Goal: Task Accomplishment & Management: Manage account settings

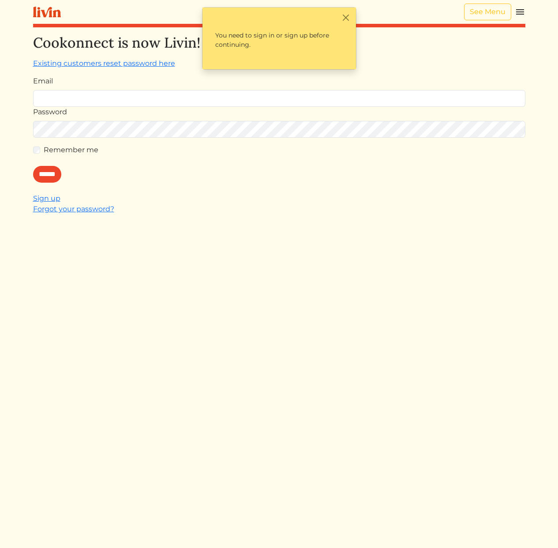
type input "**********"
click at [49, 177] on input "******" at bounding box center [47, 174] width 28 height 17
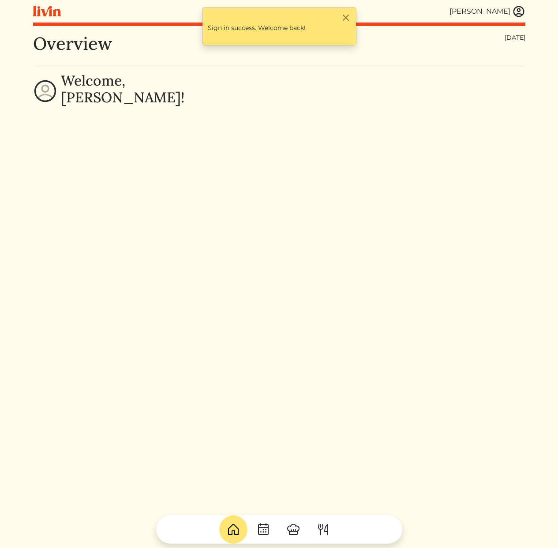
click at [519, 9] on img at bounding box center [518, 11] width 13 height 13
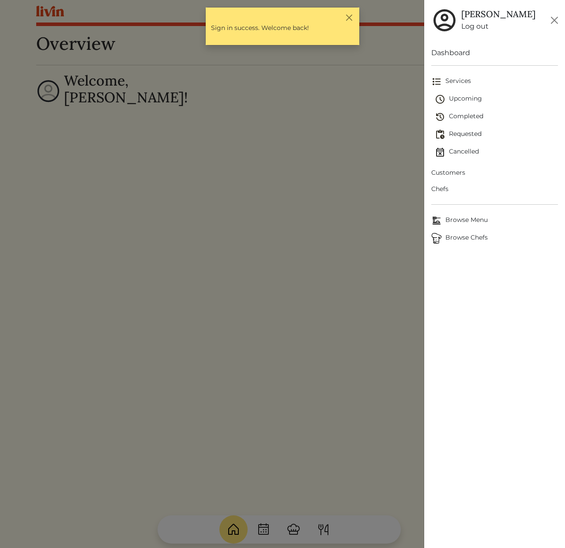
click at [454, 174] on span "Customers" at bounding box center [494, 172] width 127 height 9
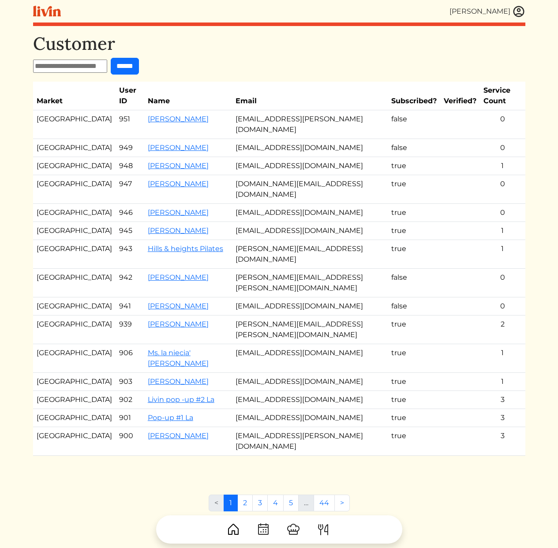
click at [288, 62] on form "******" at bounding box center [279, 66] width 492 height 17
click at [263, 157] on td "[EMAIL_ADDRESS][DOMAIN_NAME]" at bounding box center [310, 166] width 156 height 18
click at [450, 157] on td at bounding box center [460, 166] width 40 height 18
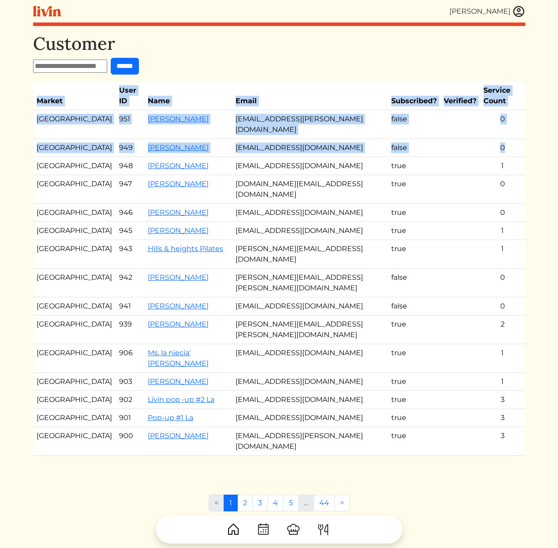
drag, startPoint x: 528, startPoint y: 150, endPoint x: 520, endPoint y: 135, distance: 16.8
click at [520, 135] on div "[PERSON_NAME] [PERSON_NAME] Log out Dashboard Services Upcoming Completed Reque…" at bounding box center [279, 277] width 503 height 554
click at [520, 157] on td "1" at bounding box center [502, 166] width 45 height 18
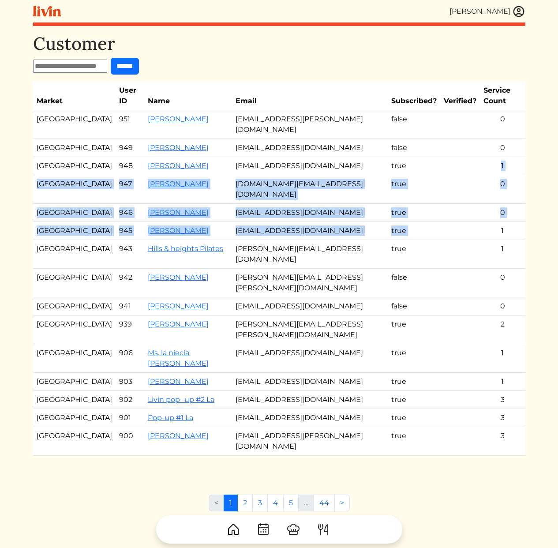
drag, startPoint x: 515, startPoint y: 136, endPoint x: 507, endPoint y: 195, distance: 59.2
click at [508, 193] on tbody "Atlanta 951 Stephen Ejide yedit.stephen@gmail.com false 0 Atlanta 949 Kate Mcga…" at bounding box center [279, 282] width 492 height 345
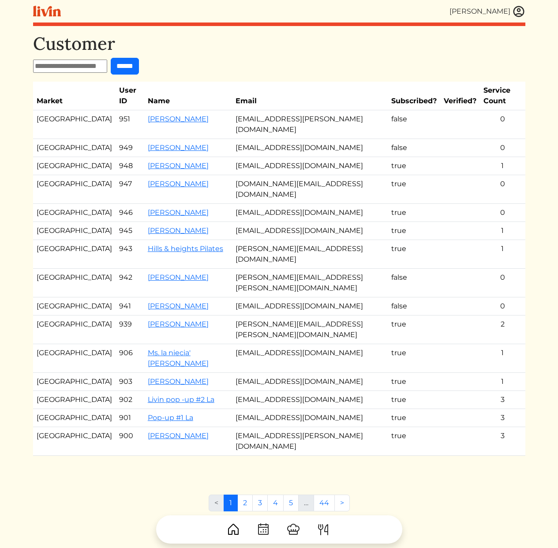
click at [502, 240] on td "1" at bounding box center [502, 254] width 45 height 29
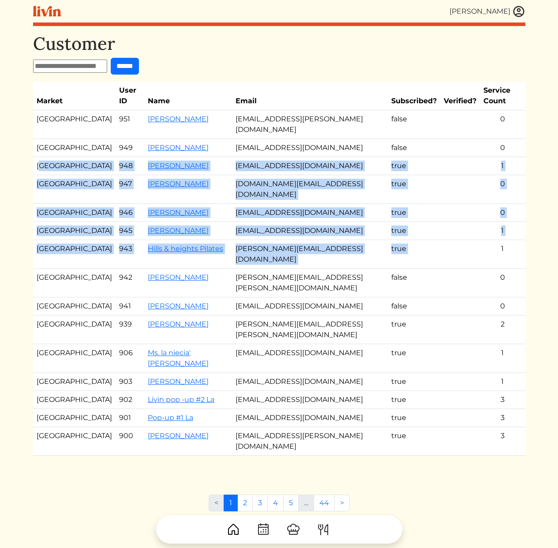
drag, startPoint x: 506, startPoint y: 210, endPoint x: 39, endPoint y: 144, distance: 471.1
click at [40, 144] on tbody "Atlanta 951 Stephen Ejide yedit.stephen@gmail.com false 0 Atlanta 949 Kate Mcga…" at bounding box center [279, 282] width 492 height 345
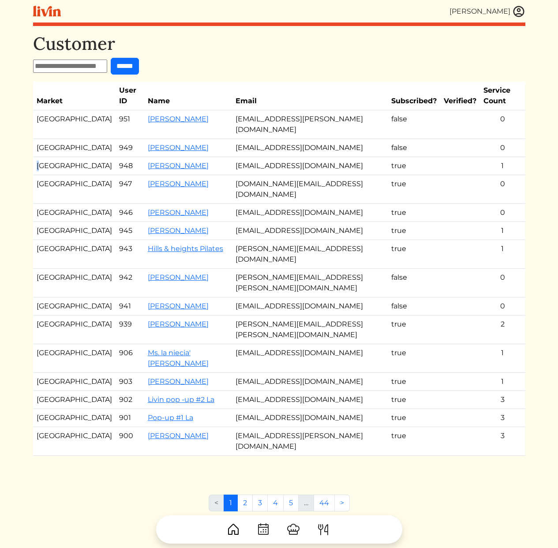
drag, startPoint x: 39, startPoint y: 144, endPoint x: 32, endPoint y: 144, distance: 6.6
click at [37, 157] on td "[GEOGRAPHIC_DATA]" at bounding box center [74, 166] width 83 height 18
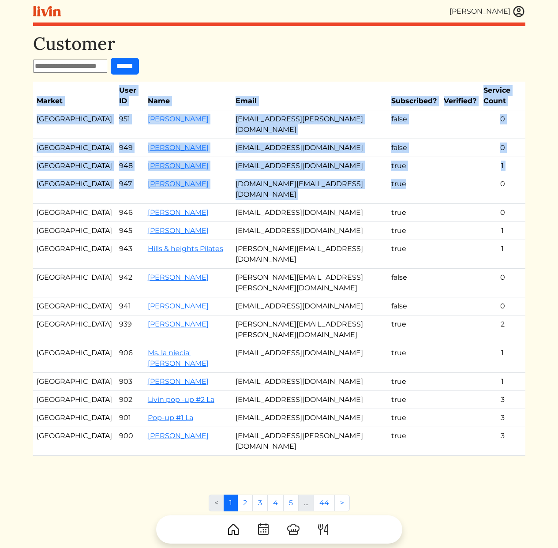
drag, startPoint x: 32, startPoint y: 144, endPoint x: 473, endPoint y: 178, distance: 441.7
click at [473, 178] on div "[PERSON_NAME] [PERSON_NAME] Log out Dashboard Services Upcoming Completed Reque…" at bounding box center [279, 277] width 503 height 554
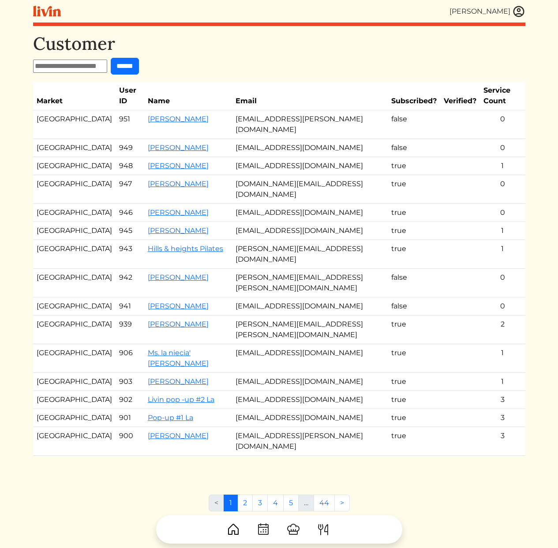
click at [541, 187] on html "Calvin Wang Calvin Wang Log out Dashboard Services Upcoming Completed Requested…" at bounding box center [279, 274] width 558 height 548
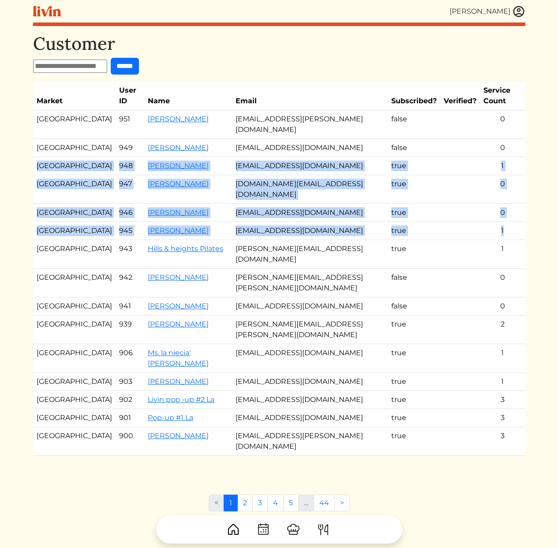
drag, startPoint x: 36, startPoint y: 145, endPoint x: 497, endPoint y: 198, distance: 464.6
click at [497, 198] on tbody "Atlanta 951 Stephen Ejide yedit.stephen@gmail.com false 0 Atlanta 949 Kate Mcga…" at bounding box center [279, 282] width 492 height 345
click at [497, 222] on td "1" at bounding box center [502, 231] width 45 height 18
drag, startPoint x: 499, startPoint y: 198, endPoint x: 34, endPoint y: 145, distance: 468.5
click at [34, 144] on tbody "Atlanta 951 Stephen Ejide yedit.stephen@gmail.com false 0 Atlanta 949 Kate Mcga…" at bounding box center [279, 282] width 492 height 345
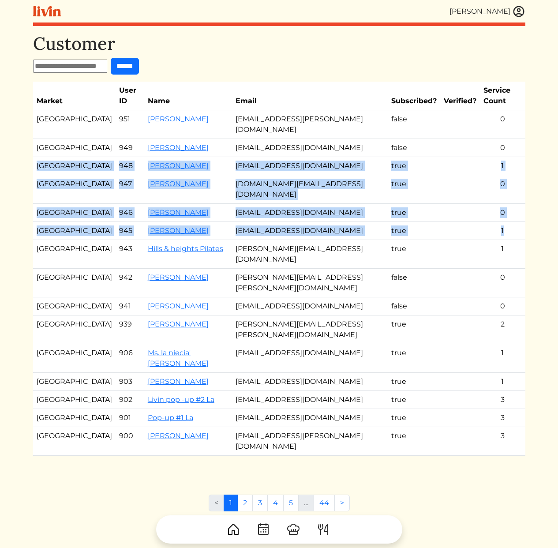
click at [34, 157] on td "[GEOGRAPHIC_DATA]" at bounding box center [74, 166] width 83 height 18
drag, startPoint x: 34, startPoint y: 145, endPoint x: 449, endPoint y: 207, distance: 419.9
click at [454, 205] on tbody "Atlanta 951 Stephen Ejide yedit.stephen@gmail.com false 0 Atlanta 949 Kate Mcga…" at bounding box center [279, 282] width 492 height 345
click at [451, 222] on td at bounding box center [460, 231] width 40 height 18
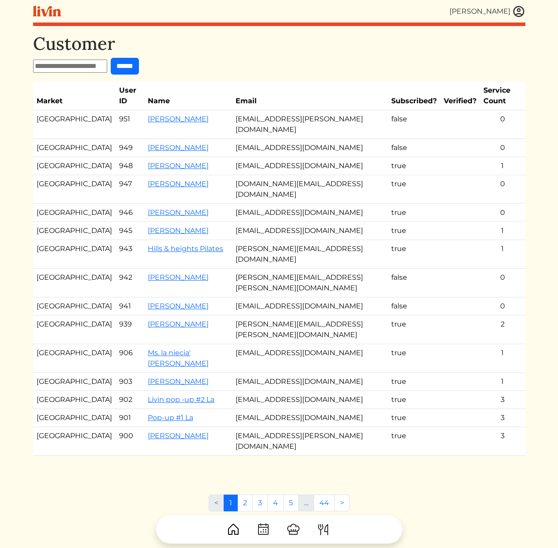
click at [266, 115] on td "[EMAIL_ADDRESS][PERSON_NAME][DOMAIN_NAME]" at bounding box center [310, 124] width 156 height 29
click at [232, 110] on td "[EMAIL_ADDRESS][PERSON_NAME][DOMAIN_NAME]" at bounding box center [310, 124] width 156 height 29
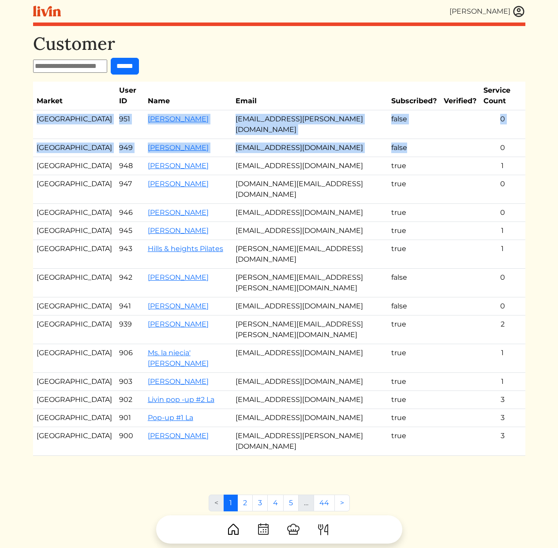
drag, startPoint x: 385, startPoint y: 128, endPoint x: 36, endPoint y: 103, distance: 349.9
click at [36, 110] on tbody "Atlanta 951 Stephen Ejide yedit.stephen@gmail.com false 0 Atlanta 949 Kate Mcga…" at bounding box center [279, 282] width 492 height 345
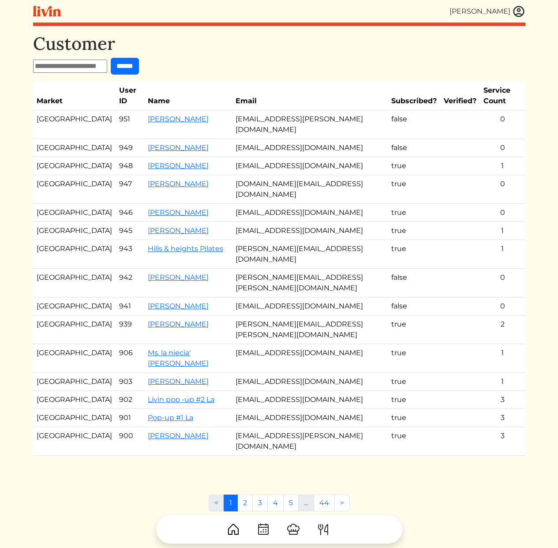
click at [31, 105] on div "[PERSON_NAME] [PERSON_NAME] Log out Dashboard Services Upcoming Completed Reque…" at bounding box center [279, 277] width 503 height 554
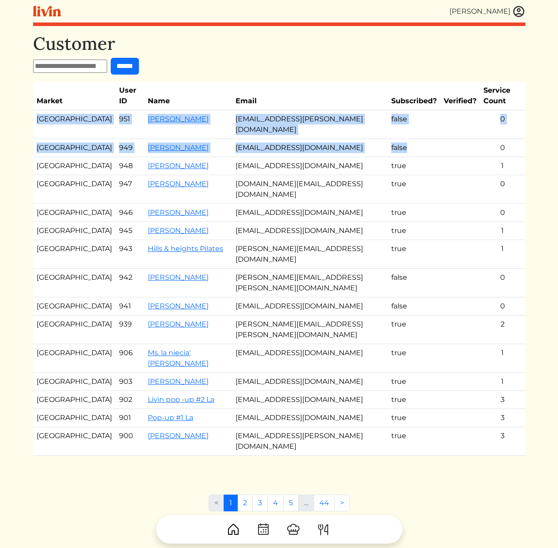
drag, startPoint x: 53, startPoint y: 104, endPoint x: 405, endPoint y: 131, distance: 352.7
click at [404, 131] on tbody "Atlanta 951 Stephen Ejide yedit.stephen@gmail.com false 0 Atlanta 949 Kate Mcga…" at bounding box center [279, 282] width 492 height 345
click at [400, 139] on td "false" at bounding box center [414, 148] width 53 height 18
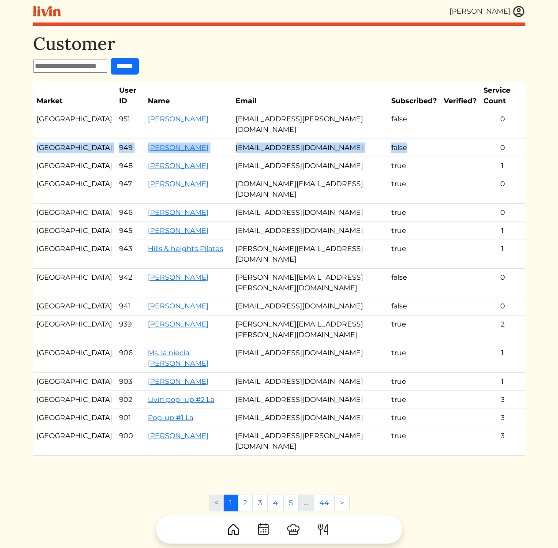
drag, startPoint x: 402, startPoint y: 129, endPoint x: 34, endPoint y: 129, distance: 367.1
click at [34, 139] on tr "Atlanta 949 Kate Mcgaughey katemmcgaughey@gmail.com false 0" at bounding box center [279, 148] width 492 height 18
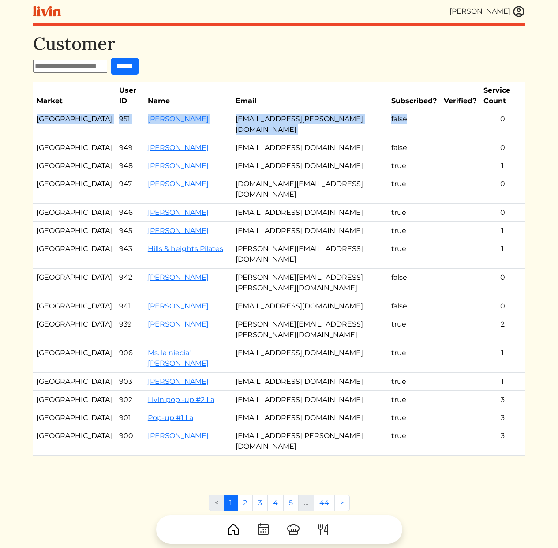
drag, startPoint x: 34, startPoint y: 110, endPoint x: 420, endPoint y: 113, distance: 386.5
click at [420, 113] on tr "Atlanta 951 Stephen Ejide yedit.stephen@gmail.com false 0" at bounding box center [279, 124] width 492 height 29
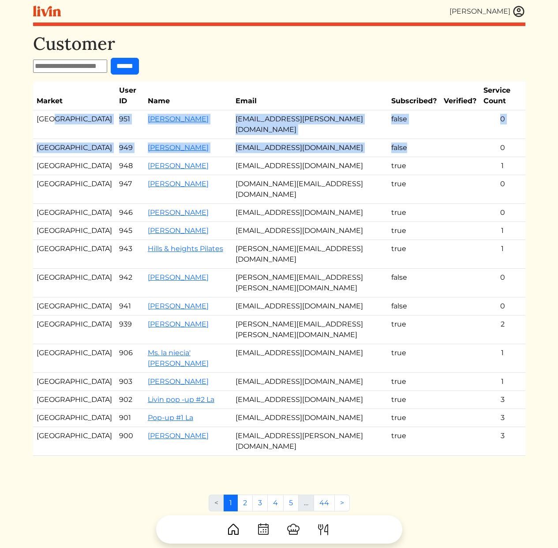
drag, startPoint x: 405, startPoint y: 130, endPoint x: 50, endPoint y: 108, distance: 355.8
click at [50, 110] on tbody "Atlanta 951 Stephen Ejide yedit.stephen@gmail.com false 0 Atlanta 949 Kate Mcga…" at bounding box center [279, 282] width 492 height 345
click at [50, 110] on td "[GEOGRAPHIC_DATA]" at bounding box center [74, 124] width 83 height 29
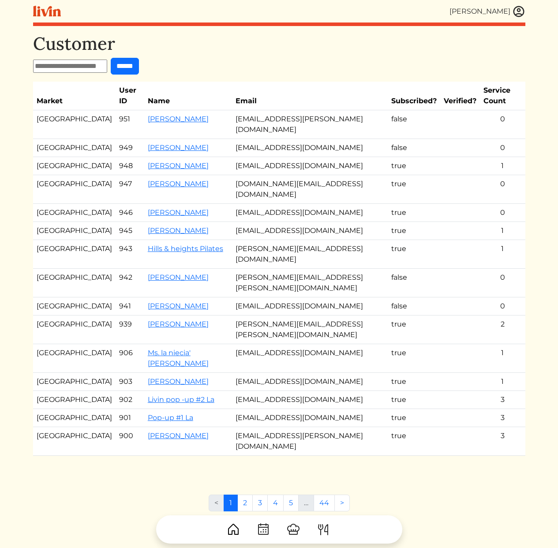
click at [312, 139] on td "[EMAIL_ADDRESS][DOMAIN_NAME]" at bounding box center [310, 148] width 156 height 18
click at [267, 110] on td "[EMAIL_ADDRESS][PERSON_NAME][DOMAIN_NAME]" at bounding box center [310, 124] width 156 height 29
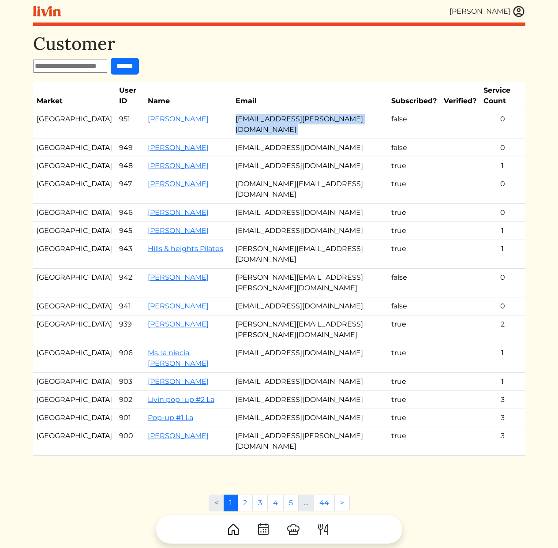
click at [267, 110] on td "[EMAIL_ADDRESS][PERSON_NAME][DOMAIN_NAME]" at bounding box center [310, 124] width 156 height 29
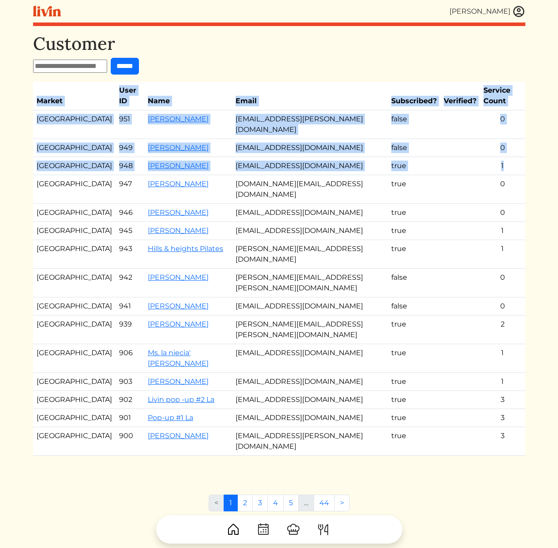
drag, startPoint x: 504, startPoint y: 147, endPoint x: 26, endPoint y: 104, distance: 479.8
click at [26, 104] on html "Calvin Wang Calvin Wang Log out Dashboard Services Upcoming Completed Requested…" at bounding box center [279, 274] width 558 height 548
click at [33, 110] on td "[GEOGRAPHIC_DATA]" at bounding box center [74, 124] width 83 height 29
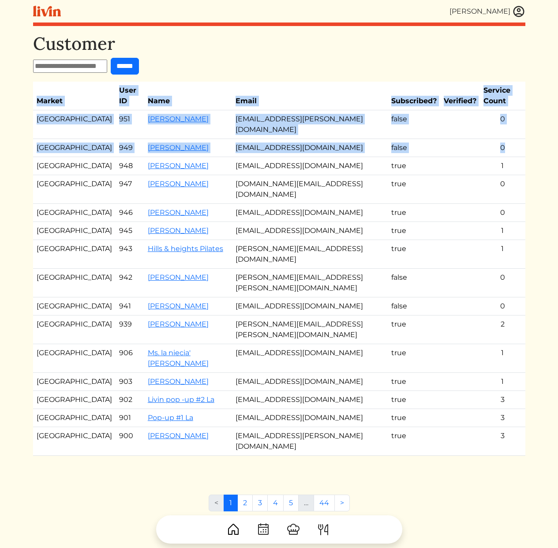
drag, startPoint x: 31, startPoint y: 106, endPoint x: 516, endPoint y: 126, distance: 485.3
click at [514, 132] on div "[PERSON_NAME] [PERSON_NAME] Log out Dashboard Services Upcoming Completed Reque…" at bounding box center [279, 277] width 503 height 554
click at [517, 139] on td "0" at bounding box center [502, 148] width 45 height 18
drag, startPoint x: 517, startPoint y: 124, endPoint x: 35, endPoint y: 107, distance: 482.1
click at [35, 110] on tbody "Atlanta 951 Stephen Ejide yedit.stephen@gmail.com false 0 Atlanta 949 Kate Mcga…" at bounding box center [279, 282] width 492 height 345
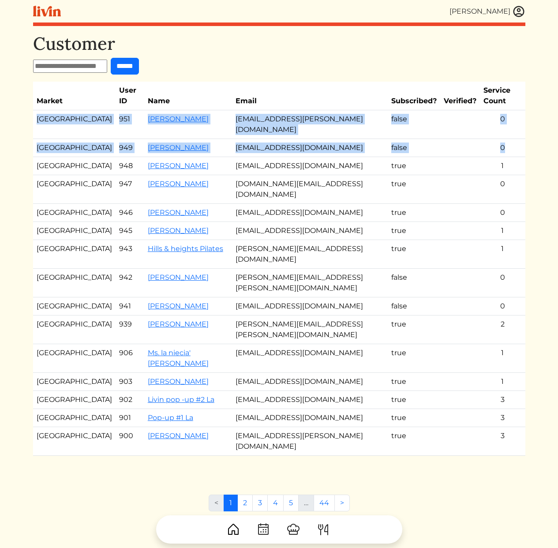
click at [35, 110] on td "[GEOGRAPHIC_DATA]" at bounding box center [74, 124] width 83 height 29
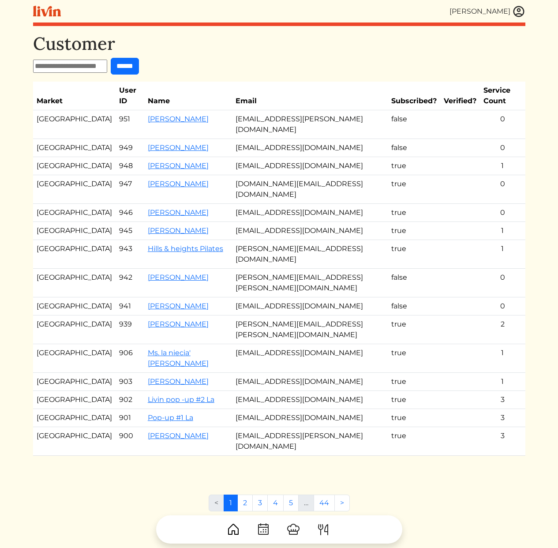
click at [300, 139] on td "[EMAIL_ADDRESS][DOMAIN_NAME]" at bounding box center [310, 148] width 156 height 18
click at [388, 139] on td "false" at bounding box center [414, 148] width 53 height 18
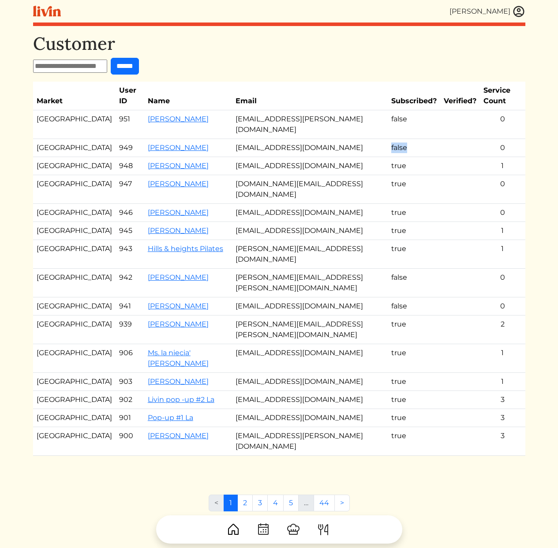
click at [388, 139] on td "false" at bounding box center [414, 148] width 53 height 18
click at [238, 139] on td "[EMAIL_ADDRESS][DOMAIN_NAME]" at bounding box center [310, 148] width 156 height 18
click at [274, 139] on td "[EMAIL_ADDRESS][DOMAIN_NAME]" at bounding box center [310, 148] width 156 height 18
click at [250, 139] on td "[EMAIL_ADDRESS][DOMAIN_NAME]" at bounding box center [310, 148] width 156 height 18
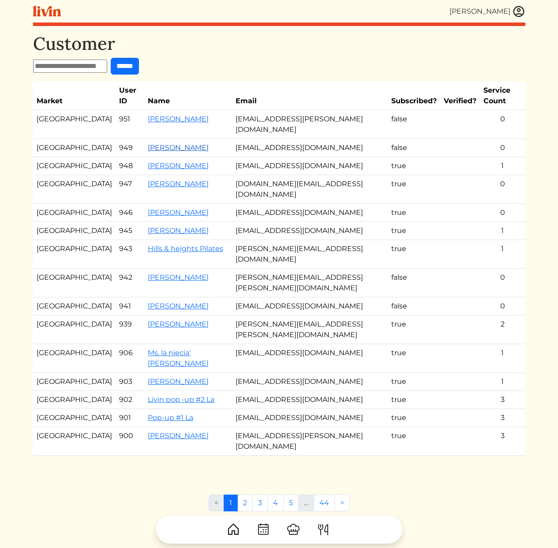
click at [165, 143] on link "[PERSON_NAME]" at bounding box center [178, 147] width 61 height 8
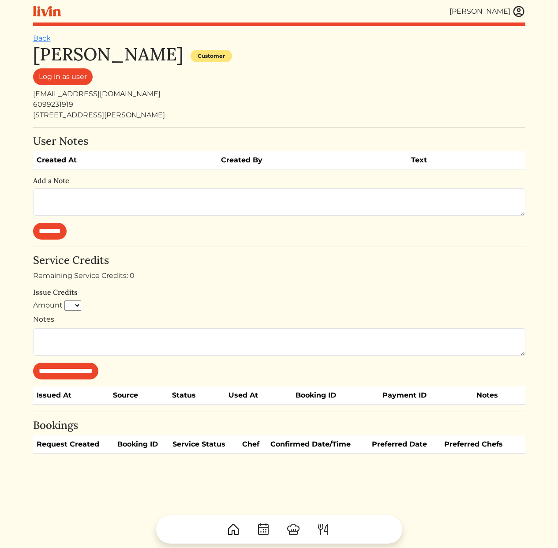
click at [255, 103] on div "6099231919" at bounding box center [279, 104] width 492 height 11
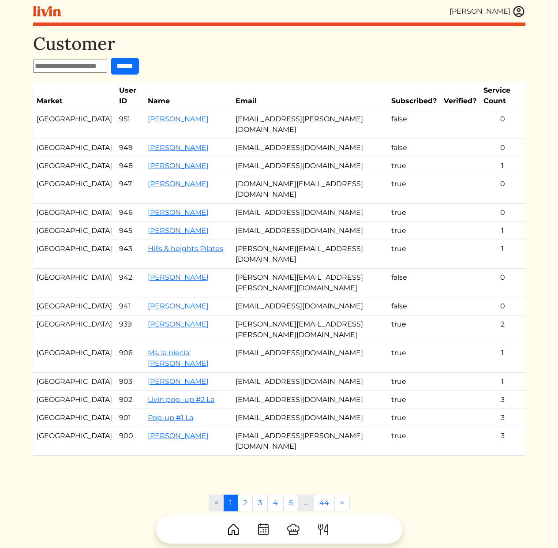
click at [286, 157] on td "[EMAIL_ADDRESS][DOMAIN_NAME]" at bounding box center [310, 166] width 156 height 18
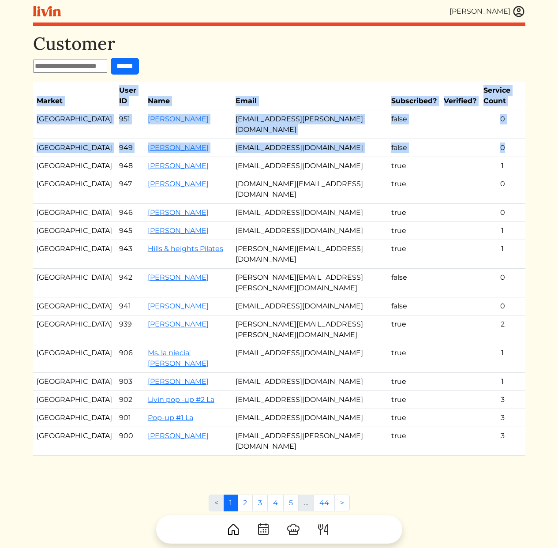
drag, startPoint x: 510, startPoint y: 126, endPoint x: 488, endPoint y: 66, distance: 64.2
click at [488, 66] on div "Customer ****** Market User ID Name Email Subscribed? Verified? Service Count A…" at bounding box center [279, 253] width 492 height 440
click at [479, 77] on div "Customer ****** Market User ID Name Email Subscribed? Verified? Service Count A…" at bounding box center [279, 253] width 492 height 440
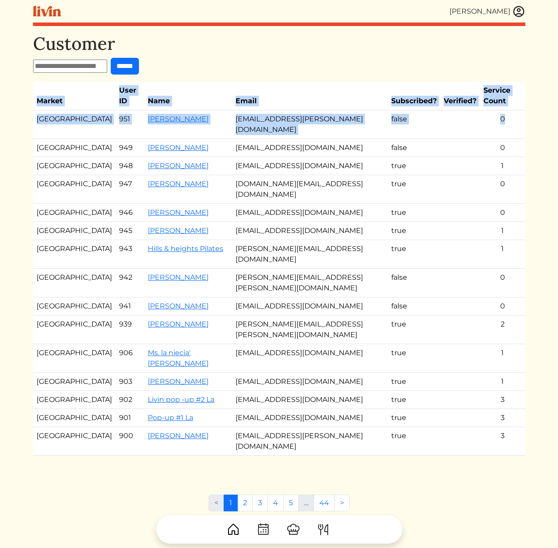
drag, startPoint x: 484, startPoint y: 89, endPoint x: 521, endPoint y: 117, distance: 47.2
click at [523, 116] on div "Customer ****** Market User ID Name Email Subscribed? Verified? Service Count A…" at bounding box center [279, 253] width 492 height 440
click at [511, 139] on td "0" at bounding box center [502, 148] width 45 height 18
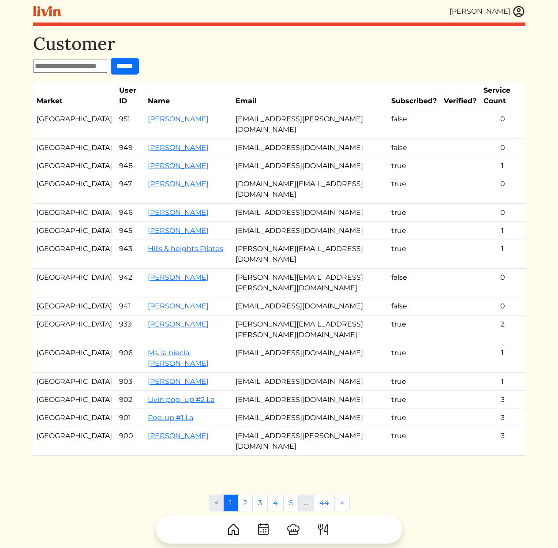
click at [335, 157] on td "[EMAIL_ADDRESS][DOMAIN_NAME]" at bounding box center [310, 166] width 156 height 18
click at [320, 139] on td "[EMAIL_ADDRESS][DOMAIN_NAME]" at bounding box center [310, 148] width 156 height 18
drag, startPoint x: 496, startPoint y: 129, endPoint x: 478, endPoint y: 127, distance: 18.2
click at [480, 139] on td "0" at bounding box center [502, 148] width 45 height 18
click at [484, 139] on td "0" at bounding box center [502, 148] width 45 height 18
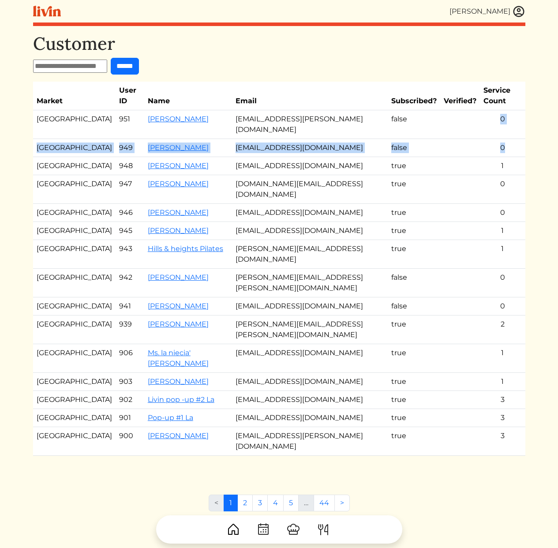
drag, startPoint x: 502, startPoint y: 125, endPoint x: 462, endPoint y: 114, distance: 41.2
click at [463, 114] on tbody "Atlanta 951 Stephen Ejide yedit.stephen@gmail.com false 0 Atlanta 949 Kate Mcga…" at bounding box center [279, 282] width 492 height 345
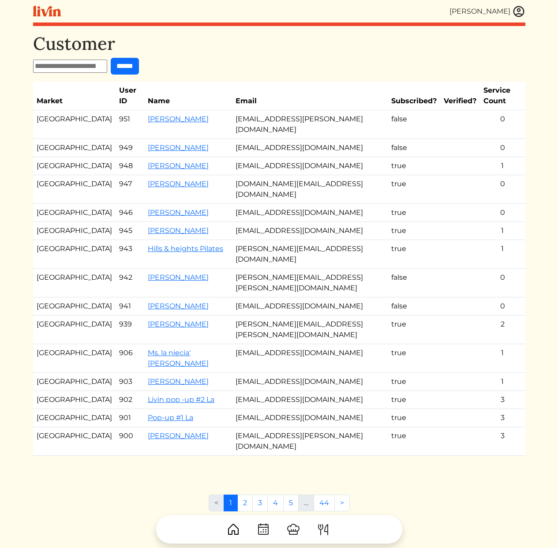
click at [460, 116] on td at bounding box center [460, 124] width 40 height 29
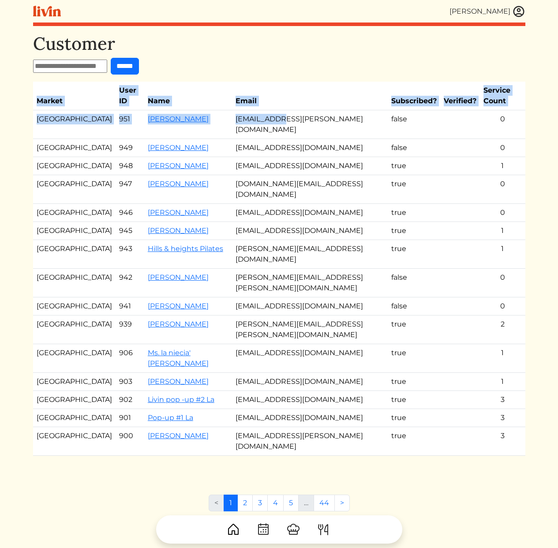
drag, startPoint x: 282, startPoint y: 108, endPoint x: 519, endPoint y: 139, distance: 239.1
click at [524, 128] on tbody "Atlanta 951 Stephen Ejide yedit.stephen@gmail.com false 0 Atlanta 949 Kate Mcga…" at bounding box center [279, 282] width 492 height 345
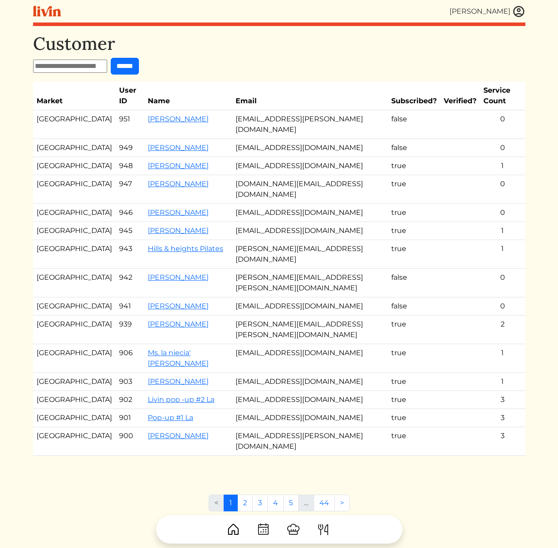
click at [482, 175] on td "0" at bounding box center [502, 189] width 45 height 29
click at [66, 65] on input "text" at bounding box center [70, 66] width 74 height 13
type input "********"
click at [111, 58] on input "******" at bounding box center [125, 66] width 28 height 17
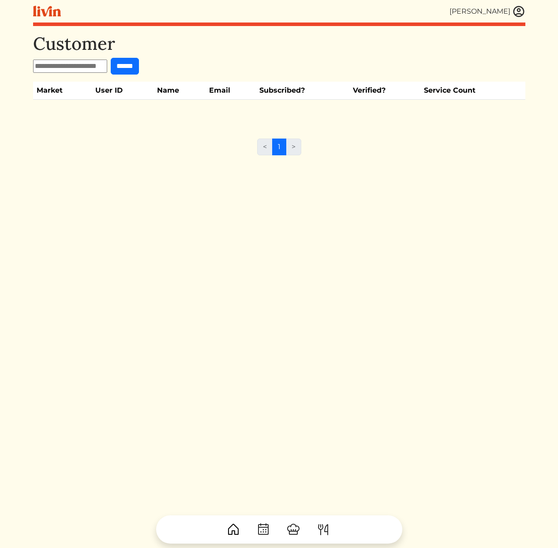
click at [107, 178] on div "Customer ****** Market User ID Name Email Subscribed? Verified? Service Count <…" at bounding box center [279, 307] width 492 height 548
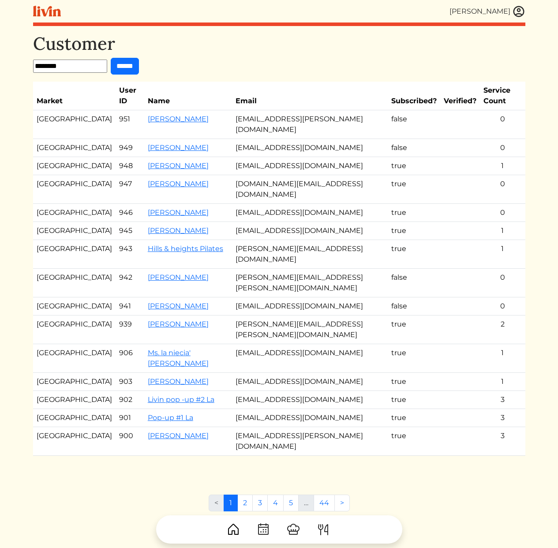
click at [297, 175] on td "[DOMAIN_NAME][EMAIL_ADDRESS][DOMAIN_NAME]" at bounding box center [310, 189] width 156 height 29
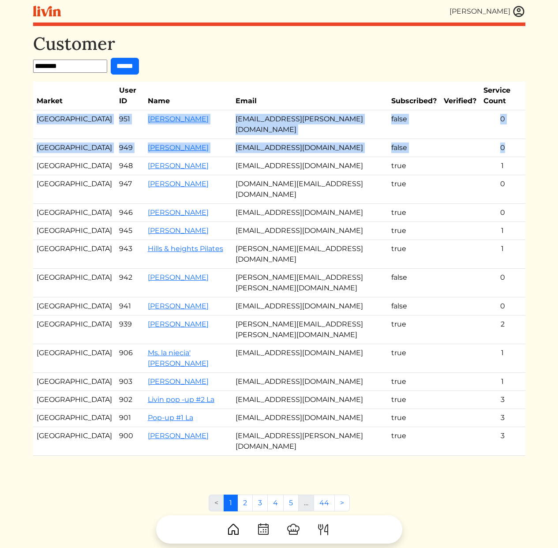
drag, startPoint x: 38, startPoint y: 108, endPoint x: 514, endPoint y: 122, distance: 477.2
click at [514, 122] on tbody "Atlanta 951 Stephen Ejide yedit.stephen@gmail.com false 0 Atlanta 949 Kate Mcga…" at bounding box center [279, 282] width 492 height 345
click at [514, 139] on td "0" at bounding box center [502, 148] width 45 height 18
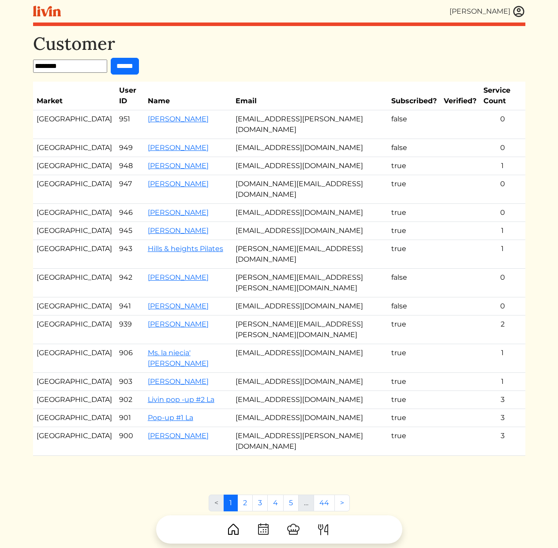
click at [56, 63] on input "********" at bounding box center [70, 66] width 74 height 13
paste input "**********"
paste input "text"
type input "**********"
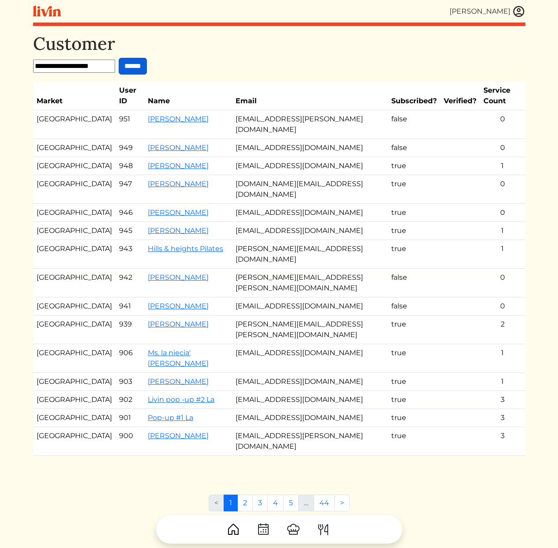
click at [133, 68] on input "******" at bounding box center [133, 66] width 28 height 17
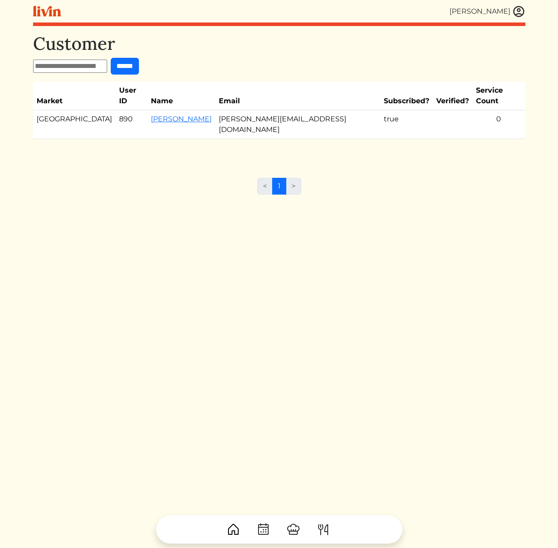
click at [278, 65] on form "******" at bounding box center [279, 66] width 492 height 17
click at [184, 178] on div "< 1 >" at bounding box center [279, 190] width 492 height 24
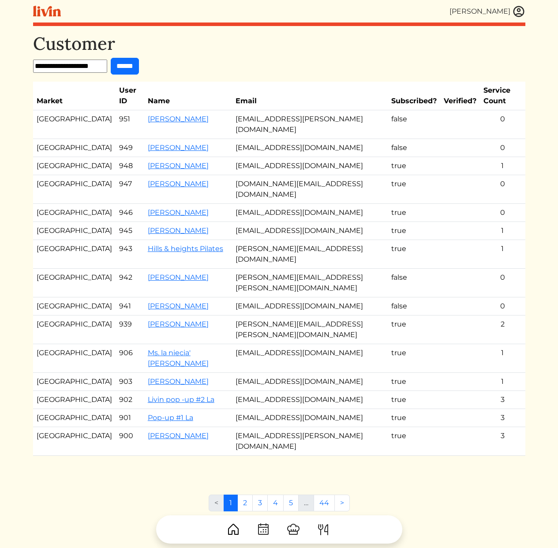
click at [267, 204] on td "[EMAIL_ADDRESS][DOMAIN_NAME]" at bounding box center [310, 213] width 156 height 18
click at [269, 344] on td "[EMAIL_ADDRESS][DOMAIN_NAME]" at bounding box center [310, 358] width 156 height 29
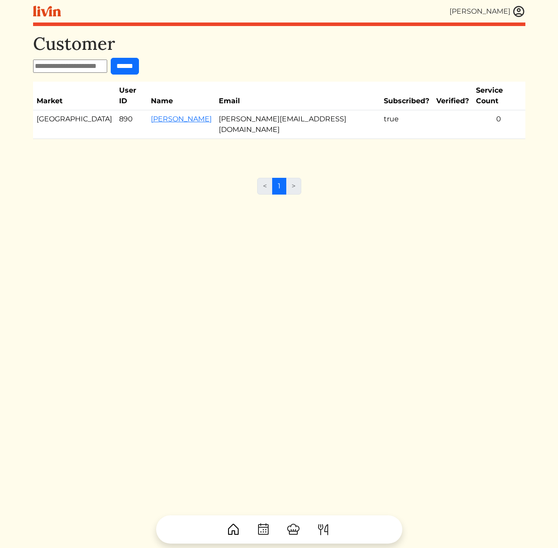
click at [235, 240] on div "Customer ****** Market User ID Name Email Subscribed? Verified? Service Count A…" at bounding box center [279, 307] width 492 height 548
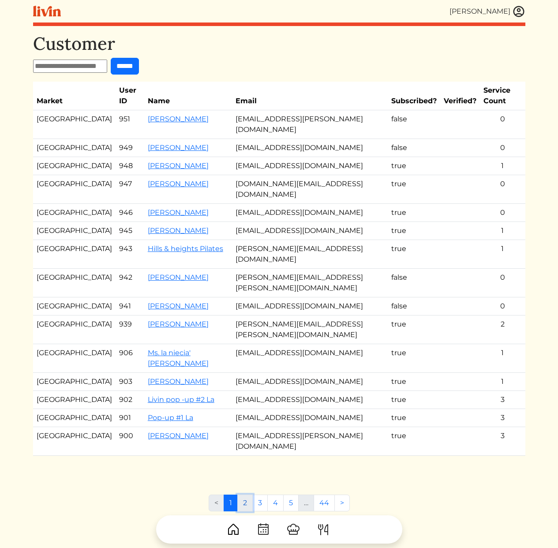
click at [244, 495] on link "2" at bounding box center [244, 503] width 15 height 17
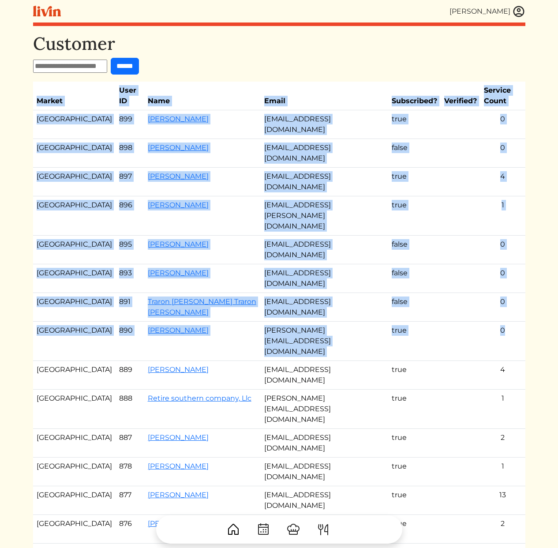
drag, startPoint x: 495, startPoint y: 236, endPoint x: 31, endPoint y: 238, distance: 463.3
click at [31, 238] on div "[PERSON_NAME] [PERSON_NAME] Log out Dashboard Services Upcoming Completed Reque…" at bounding box center [279, 335] width 503 height 670
click at [41, 322] on td "[GEOGRAPHIC_DATA]" at bounding box center [74, 341] width 83 height 39
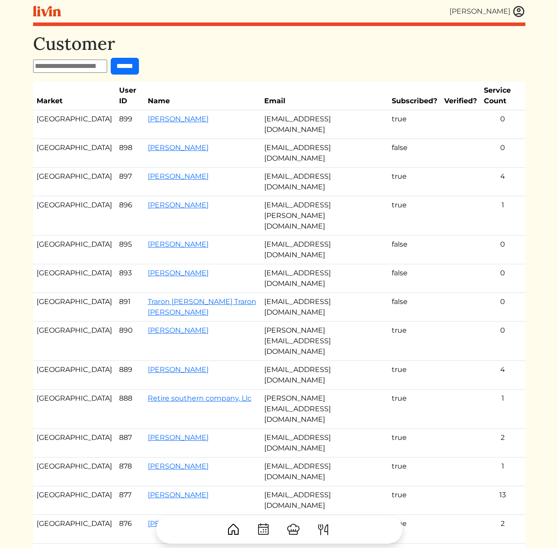
drag, startPoint x: 39, startPoint y: 236, endPoint x: 274, endPoint y: 237, distance: 235.2
click at [157, 322] on tr "Atlanta 890 [PERSON_NAME] [PERSON_NAME][EMAIL_ADDRESS][DOMAIN_NAME] true 0" at bounding box center [279, 341] width 492 height 39
click at [285, 322] on td "[PERSON_NAME][EMAIL_ADDRESS][DOMAIN_NAME]" at bounding box center [325, 341] width 128 height 39
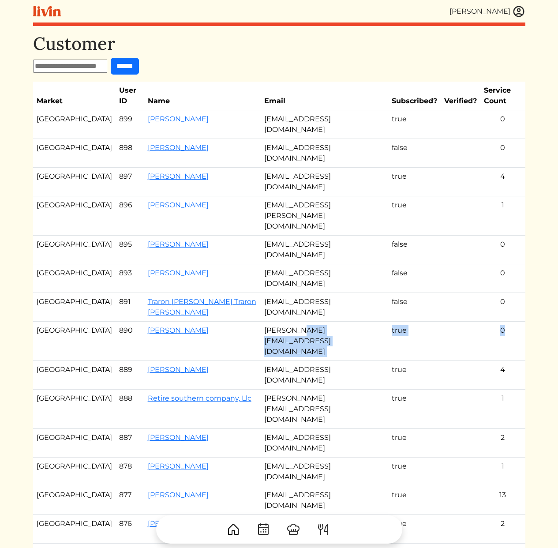
drag, startPoint x: 500, startPoint y: 234, endPoint x: 293, endPoint y: 239, distance: 207.4
click at [293, 322] on tr "Atlanta 890 [PERSON_NAME] [PERSON_NAME][EMAIL_ADDRESS][DOMAIN_NAME] true 0" at bounding box center [279, 341] width 492 height 39
click at [297, 322] on td "[PERSON_NAME][EMAIL_ADDRESS][DOMAIN_NAME]" at bounding box center [325, 341] width 128 height 39
click at [148, 326] on link "[PERSON_NAME]" at bounding box center [178, 330] width 61 height 8
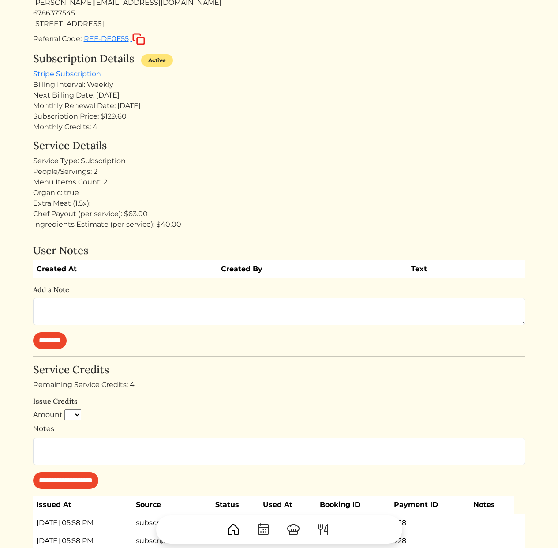
scroll to position [307, 0]
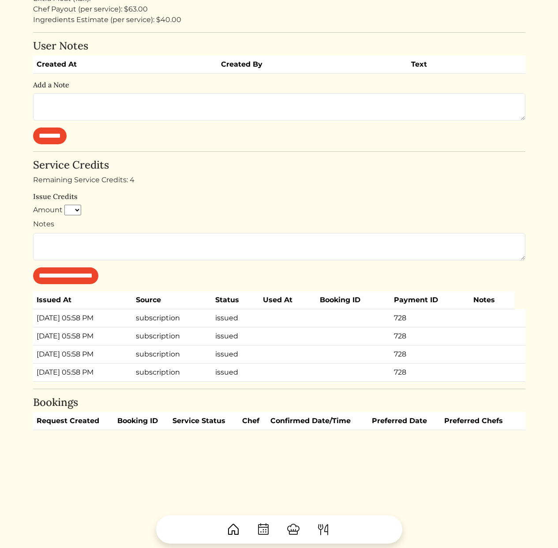
click at [246, 405] on h4 "Bookings" at bounding box center [279, 402] width 492 height 13
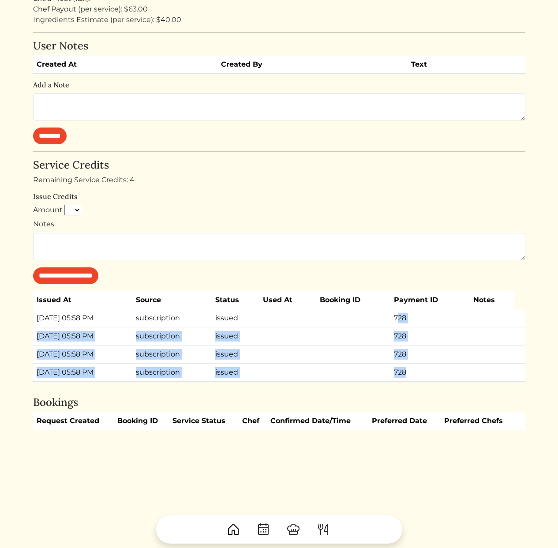
drag, startPoint x: 429, startPoint y: 367, endPoint x: 403, endPoint y: 299, distance: 72.2
click at [406, 313] on tbody "[DATE] 05:58 PM subscription issued 728 [DATE] 05:58 PM subscription issued 728…" at bounding box center [279, 345] width 492 height 72
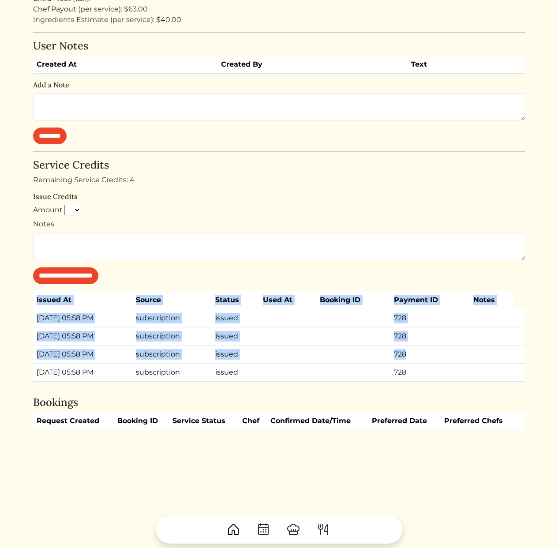
drag, startPoint x: 401, startPoint y: 290, endPoint x: 435, endPoint y: 363, distance: 79.9
click at [435, 362] on div "[PERSON_NAME] Customer Log in as user Stripe Customer [PERSON_NAME][EMAIL_ADDRE…" at bounding box center [279, 83] width 492 height 693
click at [435, 363] on td "728" at bounding box center [429, 372] width 79 height 18
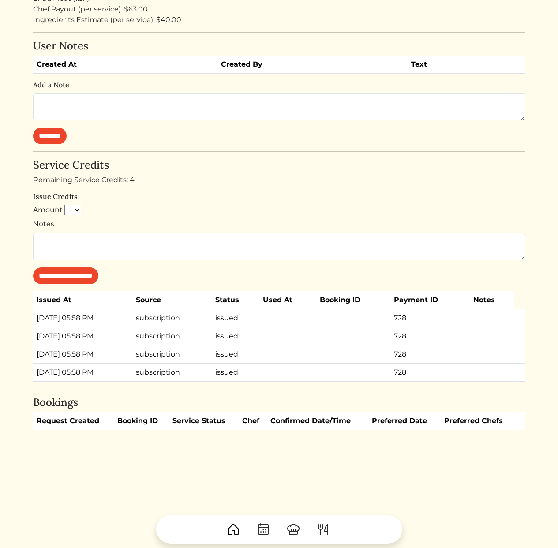
scroll to position [0, 0]
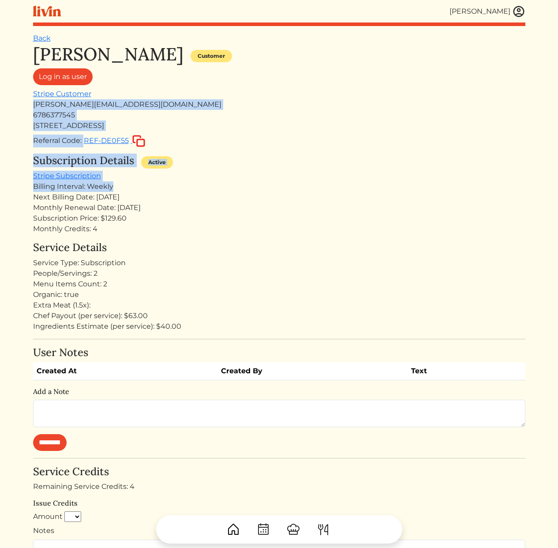
drag, startPoint x: 244, startPoint y: 96, endPoint x: 263, endPoint y: 217, distance: 122.3
click at [256, 203] on div "[PERSON_NAME] Customer Log in as user Stripe Customer [PERSON_NAME][EMAIL_ADDRE…" at bounding box center [279, 390] width 492 height 693
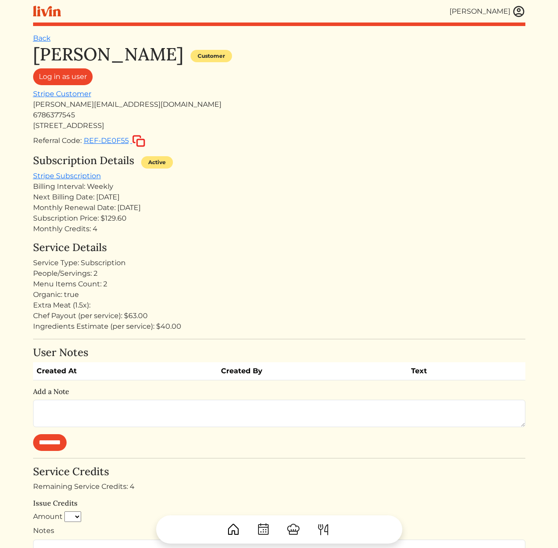
drag, startPoint x: 263, startPoint y: 217, endPoint x: 266, endPoint y: 225, distance: 9.1
click at [263, 218] on div "Subscription Price: $129.60" at bounding box center [279, 218] width 492 height 11
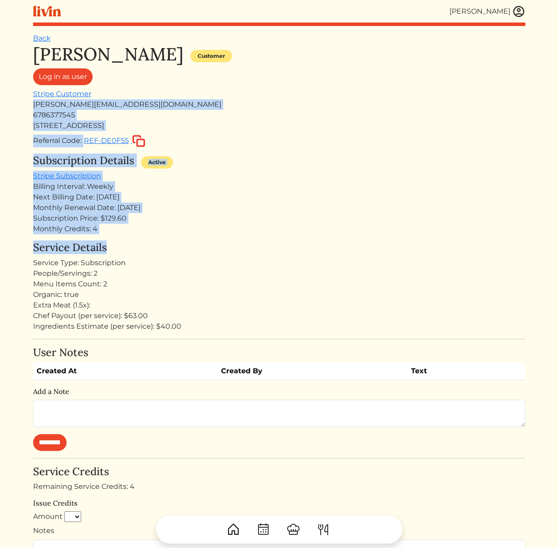
drag, startPoint x: 277, startPoint y: 244, endPoint x: 265, endPoint y: 90, distance: 154.9
click at [265, 90] on div "[PERSON_NAME] Customer Log in as user Stripe Customer [PERSON_NAME][EMAIL_ADDRE…" at bounding box center [279, 390] width 492 height 693
click at [265, 90] on div "[PERSON_NAME] Customer Log in as user Stripe Customer [PERSON_NAME][EMAIL_ADDRE…" at bounding box center [279, 96] width 492 height 104
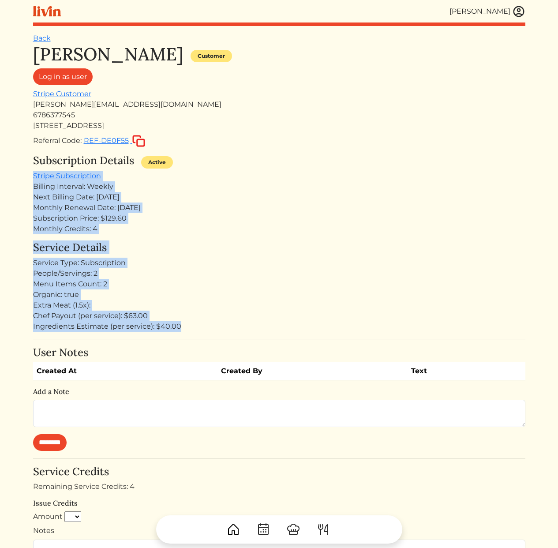
drag, startPoint x: 280, startPoint y: 166, endPoint x: 312, endPoint y: 334, distance: 170.7
click at [312, 334] on div "[PERSON_NAME] Customer Log in as user Stripe Customer [PERSON_NAME][EMAIL_ADDRE…" at bounding box center [279, 390] width 492 height 693
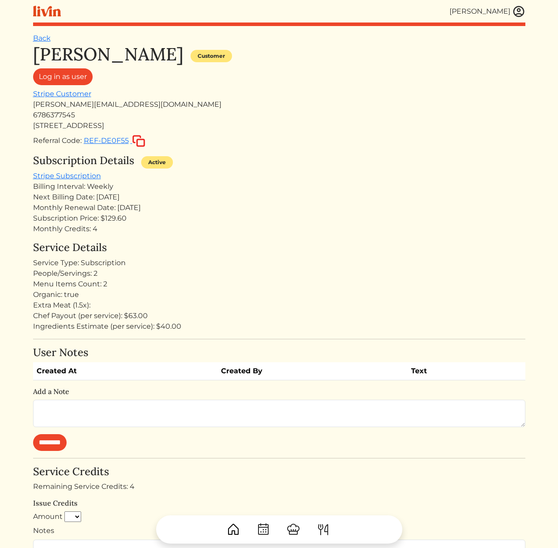
click at [312, 334] on div "[PERSON_NAME] Customer Log in as user Stripe Customer [PERSON_NAME][EMAIL_ADDRE…" at bounding box center [279, 390] width 492 height 693
click at [517, 16] on img at bounding box center [518, 11] width 13 height 13
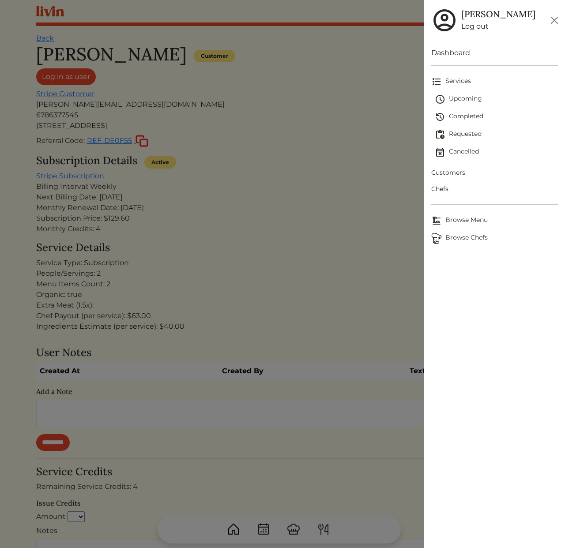
click at [453, 171] on span "Customers" at bounding box center [494, 172] width 127 height 9
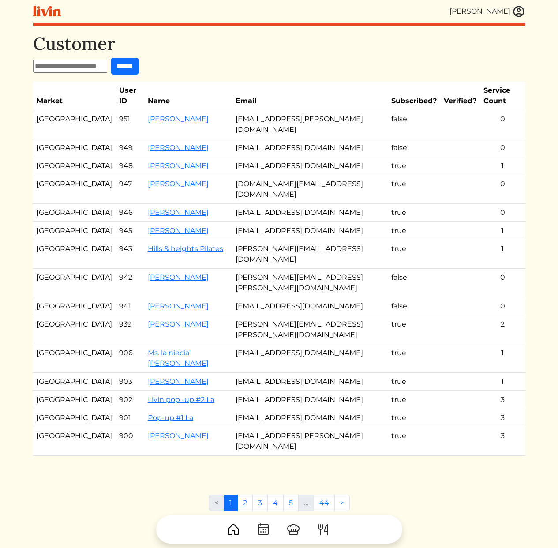
click at [80, 69] on input "text" at bounding box center [70, 66] width 74 height 13
type input "******"
click at [111, 58] on input "******" at bounding box center [125, 66] width 28 height 17
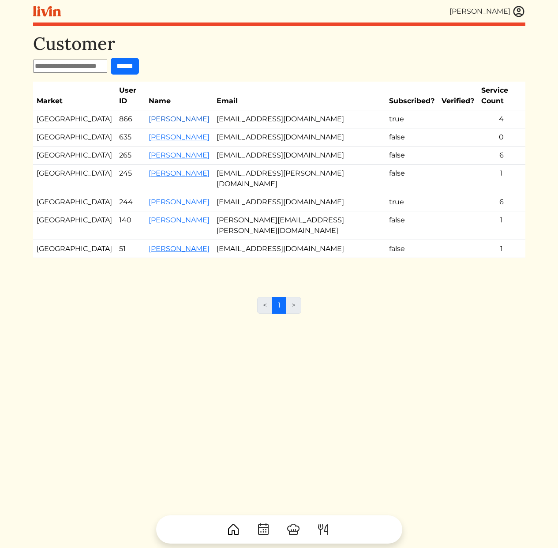
click at [149, 115] on link "[PERSON_NAME]" at bounding box center [179, 119] width 61 height 8
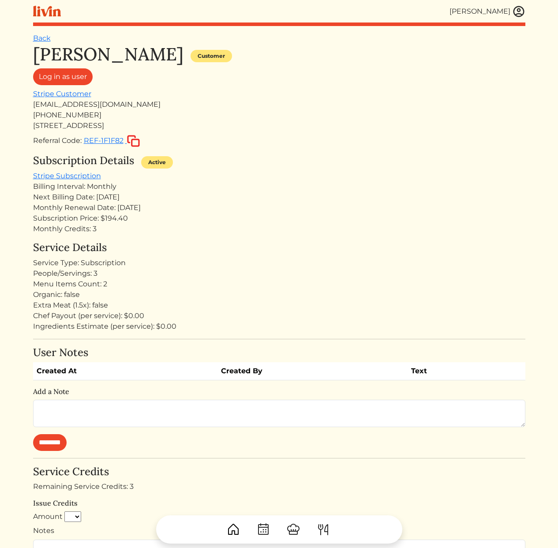
scroll to position [414, 0]
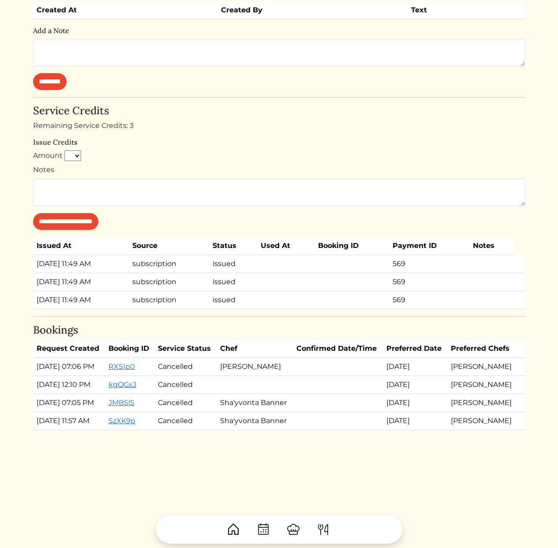
drag, startPoint x: 38, startPoint y: 211, endPoint x: 109, endPoint y: 252, distance: 82.6
click at [109, 255] on tbody "[DATE] 11:49 AM subscription issued 569 [DATE] 11:49 AM subscription issued 569…" at bounding box center [279, 282] width 492 height 54
click at [109, 291] on td "[DATE] 11:49 AM" at bounding box center [81, 300] width 96 height 18
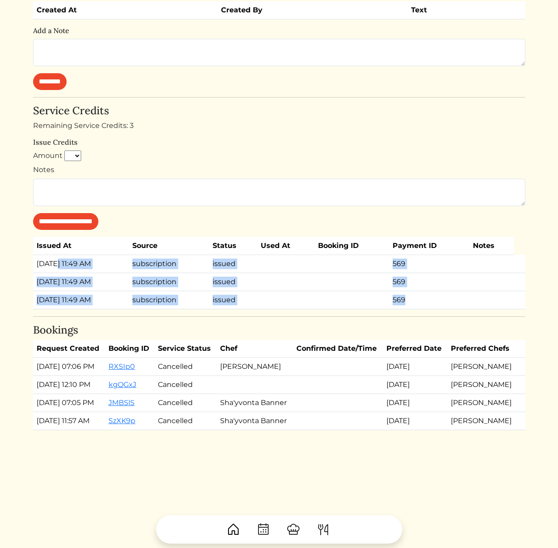
drag, startPoint x: 65, startPoint y: 226, endPoint x: 42, endPoint y: 208, distance: 28.9
click at [49, 211] on div "[PERSON_NAME] Customer Log in as user Stripe Customer [EMAIL_ADDRESS][DOMAIN_NA…" at bounding box center [279, 56] width 492 height 747
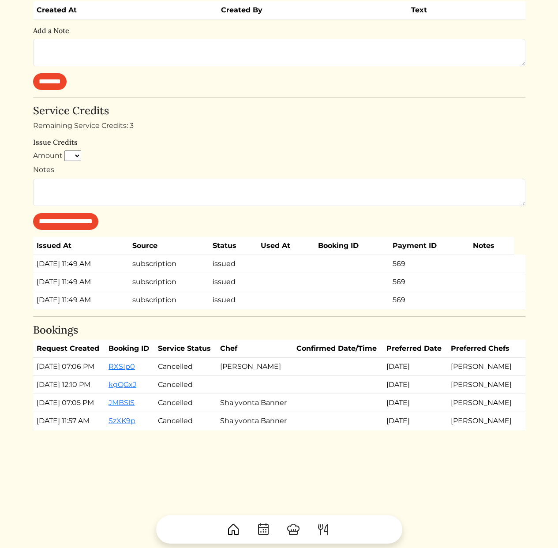
click at [42, 255] on td "[DATE] 11:49 AM" at bounding box center [81, 264] width 96 height 18
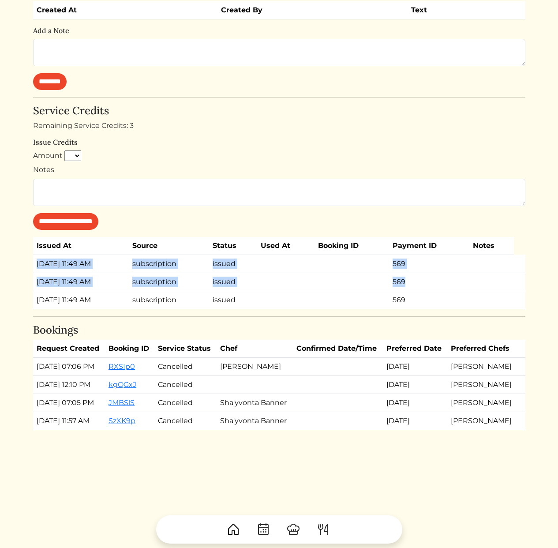
drag, startPoint x: 37, startPoint y: 211, endPoint x: 489, endPoint y: 248, distance: 453.8
click at [480, 255] on tbody "[DATE] 11:49 AM subscription issued 569 [DATE] 11:49 AM subscription issued 569…" at bounding box center [279, 282] width 492 height 54
drag, startPoint x: 470, startPoint y: 245, endPoint x: 443, endPoint y: 187, distance: 64.3
click at [443, 187] on div "[PERSON_NAME] Customer Log in as user Stripe Customer [EMAIL_ADDRESS][DOMAIN_NA…" at bounding box center [279, 56] width 492 height 747
click at [443, 237] on th "Payment ID" at bounding box center [429, 246] width 80 height 18
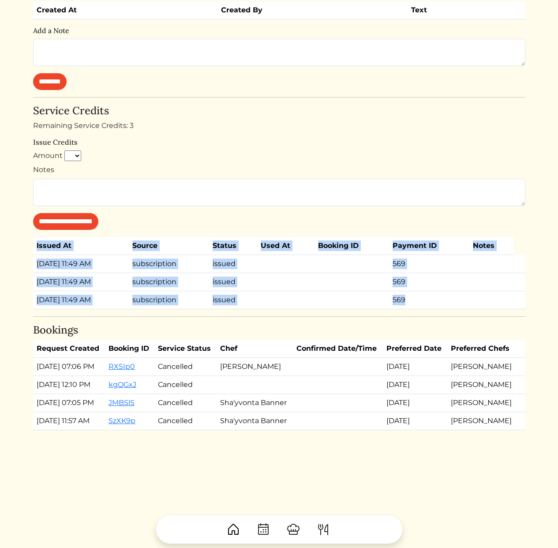
drag, startPoint x: 394, startPoint y: 159, endPoint x: 413, endPoint y: 259, distance: 101.1
click at [413, 259] on div "[PERSON_NAME] Customer Log in as user Stripe Customer [EMAIL_ADDRESS][DOMAIN_NA…" at bounding box center [279, 56] width 492 height 747
click at [430, 255] on table "Issued At Source Status Used At Booking ID Payment ID Notes [DATE] 11:49 AM sub…" at bounding box center [279, 273] width 492 height 72
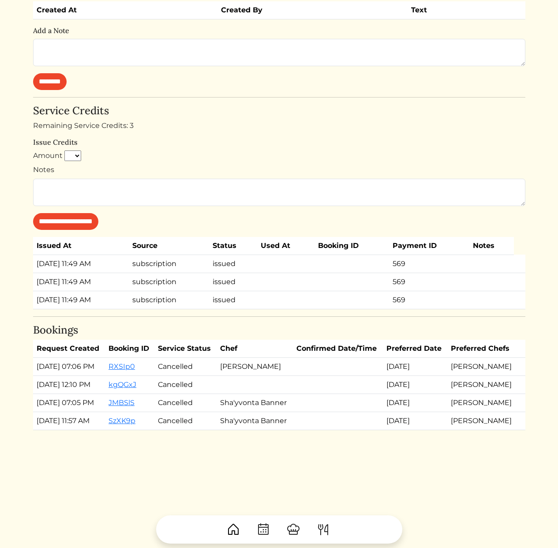
click at [177, 255] on td "subscription" at bounding box center [169, 264] width 80 height 18
click at [77, 255] on td "[DATE] 11:49 AM" at bounding box center [81, 264] width 96 height 18
click at [238, 255] on td "issued" at bounding box center [233, 264] width 49 height 18
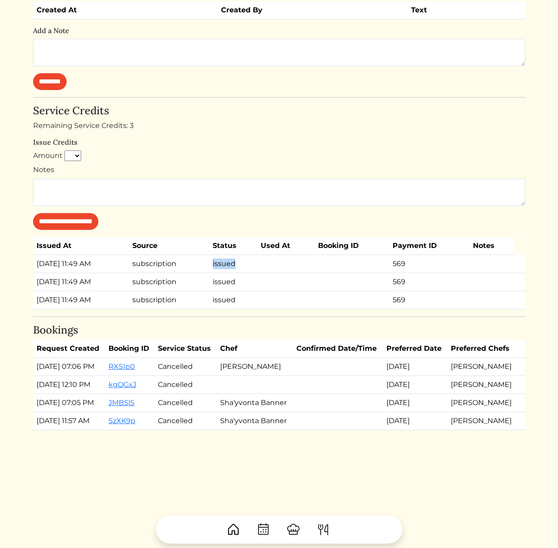
click at [238, 255] on td "issued" at bounding box center [233, 264] width 49 height 18
click at [71, 291] on td "[DATE] 11:49 AM" at bounding box center [81, 300] width 96 height 18
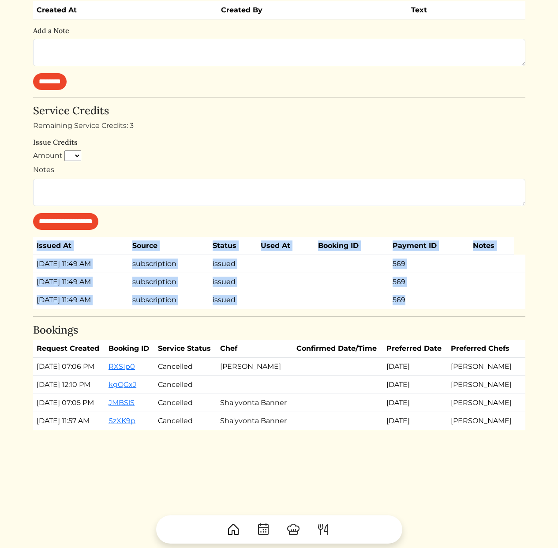
drag, startPoint x: 454, startPoint y: 246, endPoint x: 460, endPoint y: 180, distance: 66.5
click at [460, 180] on div "[PERSON_NAME] Customer Log in as user Stripe Customer [EMAIL_ADDRESS][DOMAIN_NA…" at bounding box center [279, 56] width 492 height 747
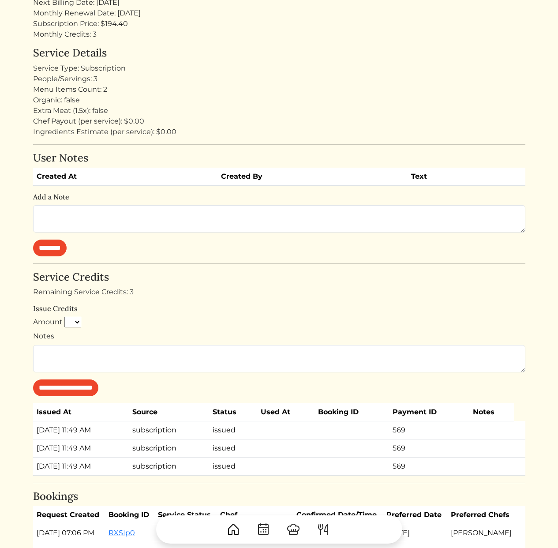
scroll to position [0, 0]
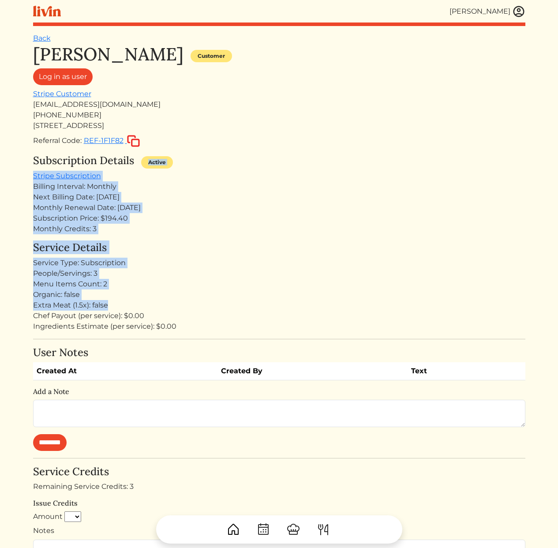
drag, startPoint x: 277, startPoint y: 301, endPoint x: 278, endPoint y: 306, distance: 5.4
click at [278, 303] on div "[PERSON_NAME] Customer Log in as user Stripe Customer [EMAIL_ADDRESS][DOMAIN_NA…" at bounding box center [279, 417] width 492 height 747
drag, startPoint x: 304, startPoint y: 210, endPoint x: 307, endPoint y: 149, distance: 60.9
click at [307, 149] on div "[PERSON_NAME] Customer Log in as user Stripe Customer [EMAIL_ADDRESS][DOMAIN_NA…" at bounding box center [279, 417] width 492 height 747
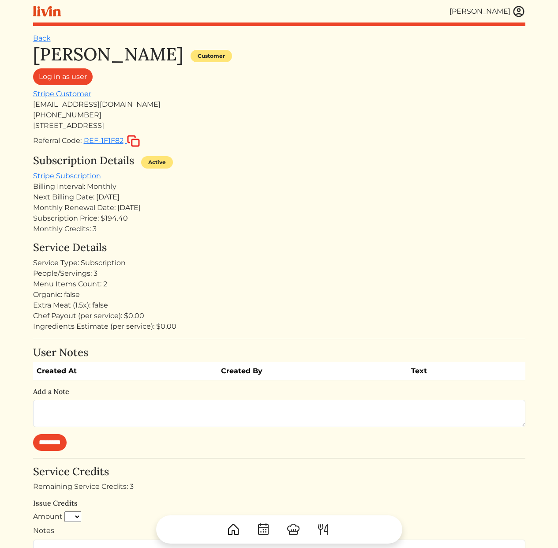
click at [307, 149] on div "[PERSON_NAME] Customer Log in as user Stripe Customer [EMAIL_ADDRESS][DOMAIN_NA…" at bounding box center [279, 417] width 492 height 747
drag, startPoint x: 254, startPoint y: 284, endPoint x: 256, endPoint y: 302, distance: 18.6
click at [255, 300] on div "[PERSON_NAME] Customer Log in as user Stripe Customer [EMAIL_ADDRESS][DOMAIN_NA…" at bounding box center [279, 417] width 492 height 747
click at [258, 306] on div "Extra Meat (1.5x): false" at bounding box center [279, 305] width 492 height 11
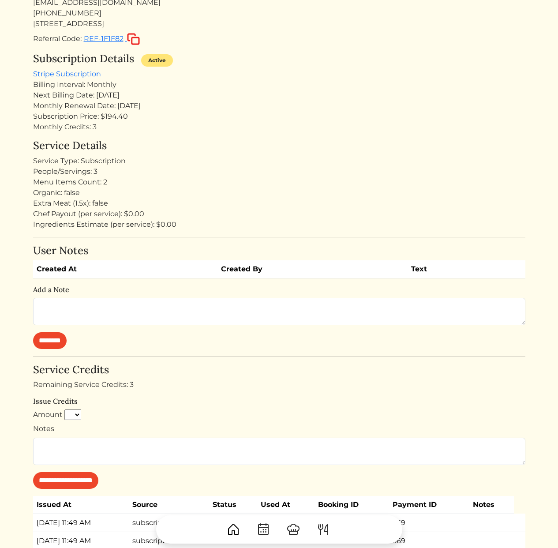
click at [239, 393] on div "**********" at bounding box center [279, 426] width 492 height 125
drag, startPoint x: 297, startPoint y: 96, endPoint x: 304, endPoint y: 195, distance: 99.5
click at [295, 180] on div "[PERSON_NAME] Customer Log in as user Stripe Customer [EMAIL_ADDRESS][DOMAIN_NA…" at bounding box center [279, 315] width 492 height 747
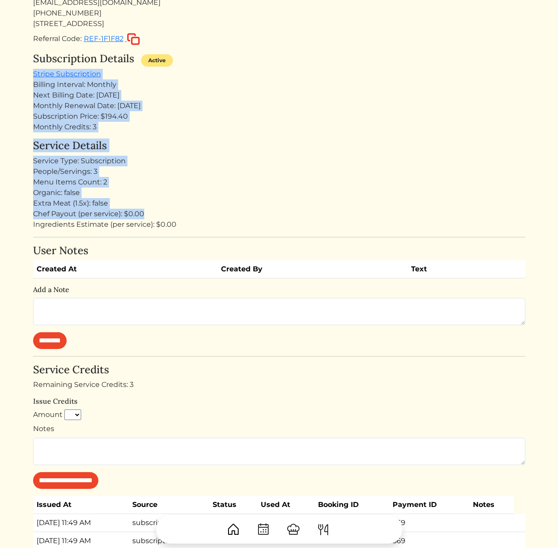
drag, startPoint x: 316, startPoint y: 208, endPoint x: 283, endPoint y: 67, distance: 145.0
click at [283, 67] on div "[PERSON_NAME] Customer Log in as user Stripe Customer [EMAIL_ADDRESS][DOMAIN_NA…" at bounding box center [279, 315] width 492 height 747
drag, startPoint x: 282, startPoint y: 62, endPoint x: 283, endPoint y: 232, distance: 170.3
click at [283, 232] on div "[PERSON_NAME] Customer Log in as user Stripe Customer [EMAIL_ADDRESS][DOMAIN_NA…" at bounding box center [279, 315] width 492 height 747
click at [314, 216] on div "Chef Payout (per service): $0.00" at bounding box center [279, 214] width 492 height 11
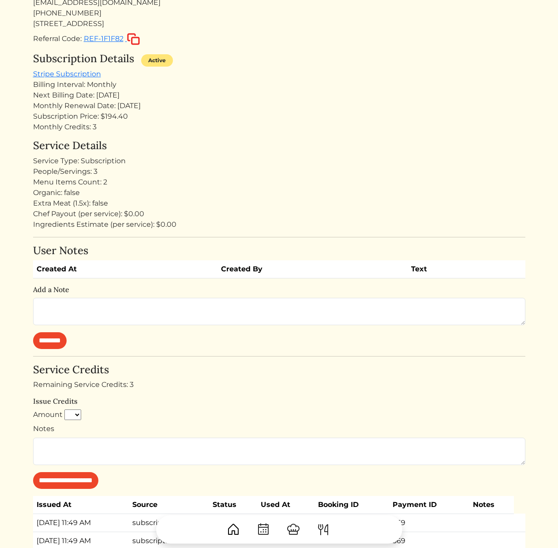
drag, startPoint x: 323, startPoint y: 224, endPoint x: 284, endPoint y: 100, distance: 130.1
click at [284, 100] on div "[PERSON_NAME] Customer Log in as user Stripe Customer [EMAIL_ADDRESS][DOMAIN_NA…" at bounding box center [279, 315] width 492 height 747
click at [280, 79] on div "Subscription Details Active Stripe Subscription Billing Interval: Monthly Next …" at bounding box center [279, 93] width 492 height 80
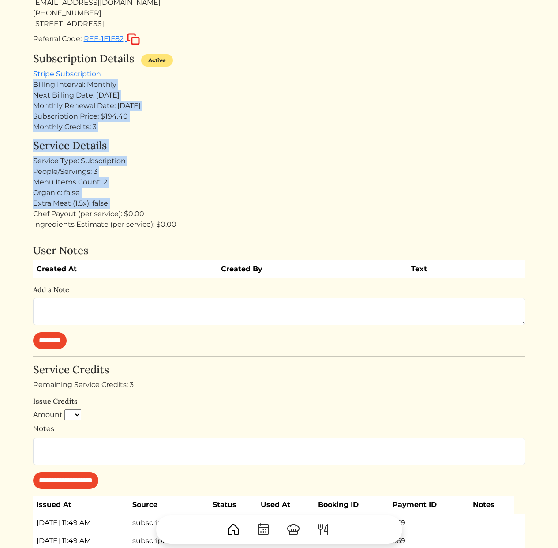
drag, startPoint x: 280, startPoint y: 79, endPoint x: 305, endPoint y: 218, distance: 141.7
click at [297, 205] on div "[PERSON_NAME] Customer Log in as user Stripe Customer [EMAIL_ADDRESS][DOMAIN_NA…" at bounding box center [279, 315] width 492 height 747
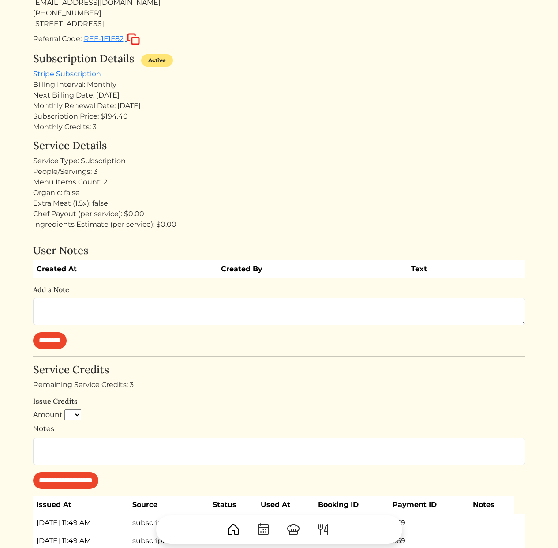
click at [317, 228] on div "Ingredients Estimate (per service): $0.00" at bounding box center [279, 224] width 492 height 11
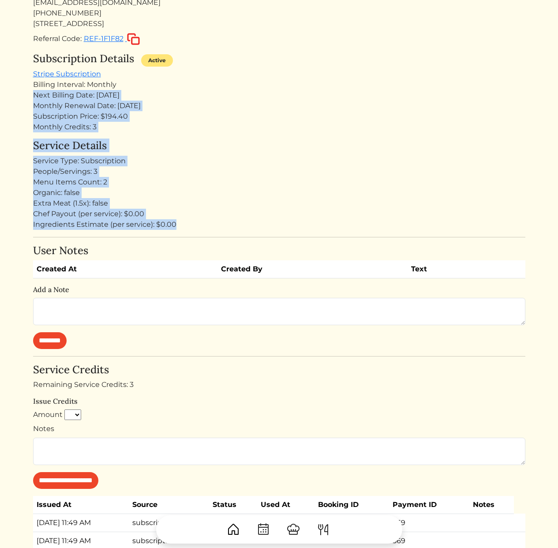
drag, startPoint x: 285, startPoint y: 226, endPoint x: 255, endPoint y: 83, distance: 146.8
click at [255, 83] on div "[PERSON_NAME] Customer Log in as user Stripe Customer [EMAIL_ADDRESS][DOMAIN_NA…" at bounding box center [279, 315] width 492 height 747
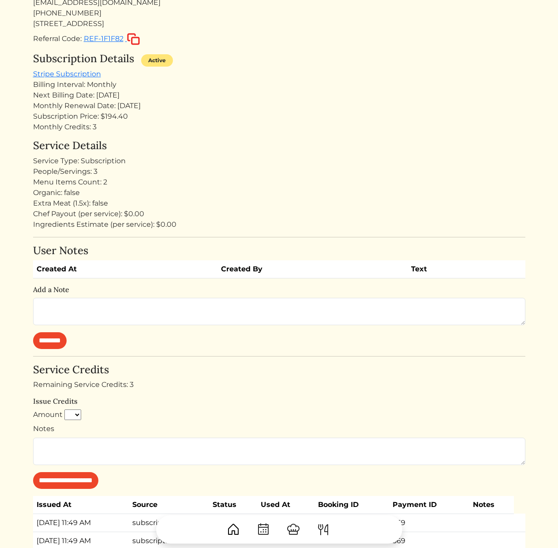
click at [258, 69] on div "Subscription Details Active Stripe Subscription Billing Interval: Monthly Next …" at bounding box center [279, 93] width 492 height 80
click at [264, 53] on div "Subscription Details Active" at bounding box center [279, 61] width 492 height 16
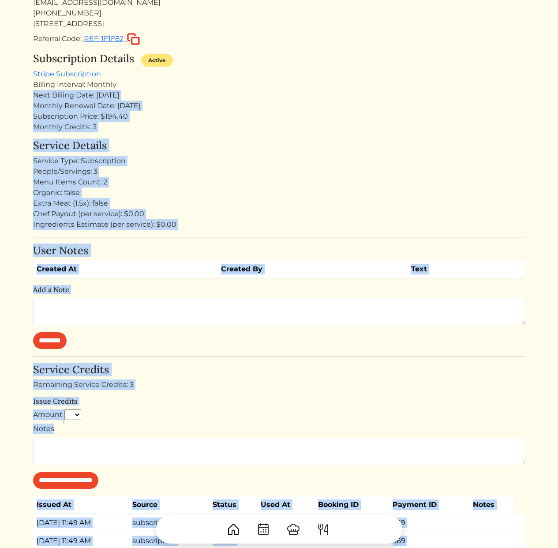
click at [240, 84] on div "Billing Interval: Monthly" at bounding box center [279, 84] width 492 height 11
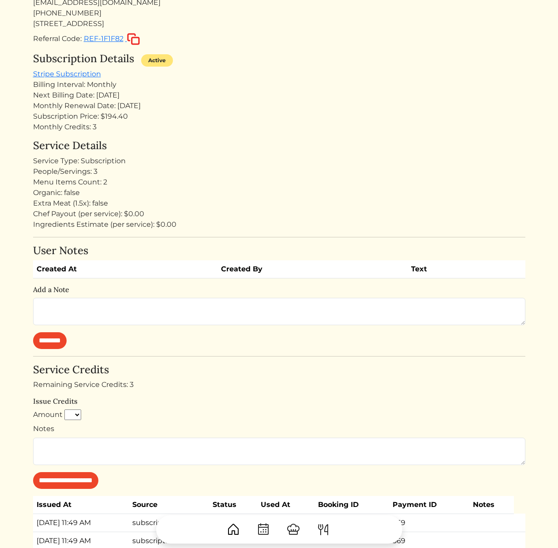
click at [307, 71] on div "Subscription Details Active Stripe Subscription Billing Interval: Monthly Next …" at bounding box center [279, 93] width 492 height 80
